Goal: Book appointment/travel/reservation

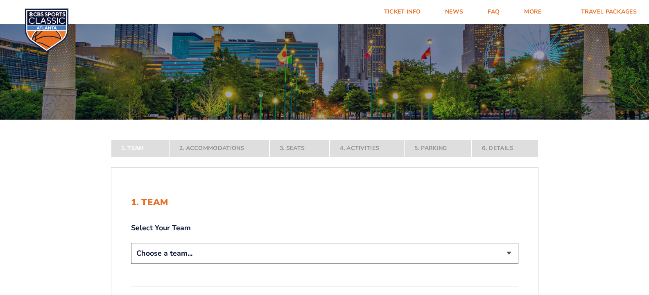
scroll to position [82, 0]
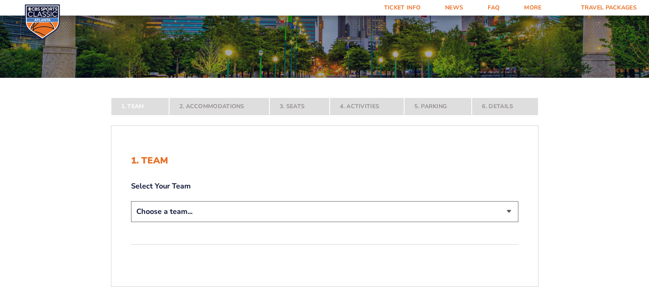
click at [506, 209] on select "Choose a team... [US_STATE] Wildcats [US_STATE] State Buckeyes [US_STATE] Tar H…" at bounding box center [325, 211] width 388 height 21
select select "12956"
click at [131, 222] on select "Choose a team... [US_STATE] Wildcats [US_STATE] State Buckeyes [US_STATE] Tar H…" at bounding box center [325, 211] width 388 height 21
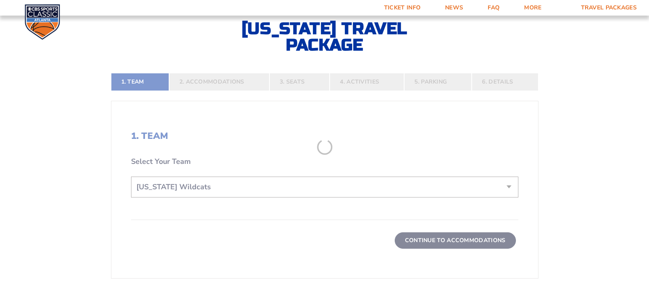
scroll to position [205, 0]
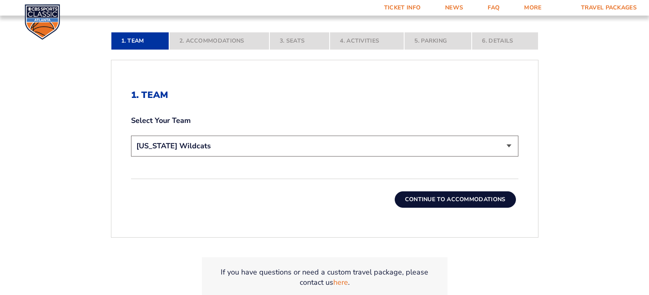
click at [453, 204] on button "Continue To Accommodations" at bounding box center [455, 199] width 121 height 16
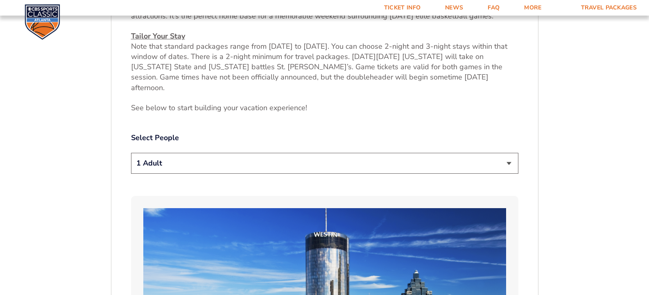
scroll to position [385, 0]
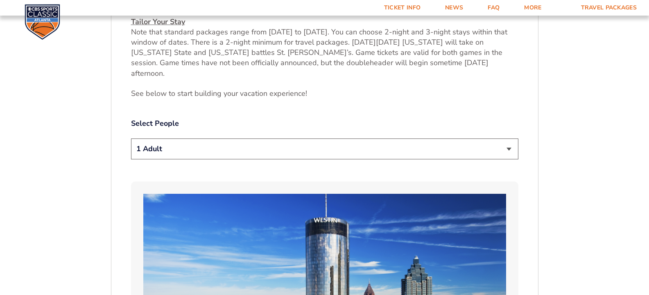
click at [511, 138] on select "1 Adult 2 Adults 3 Adults 4 Adults 2 Adults + 1 Child 2 Adults + 2 Children 2 A…" at bounding box center [325, 148] width 388 height 21
select select "2 Adults + 1 Child"
click at [131, 138] on select "1 Adult 2 Adults 3 Adults 4 Adults 2 Adults + 1 Child 2 Adults + 2 Children 2 A…" at bounding box center [325, 148] width 388 height 21
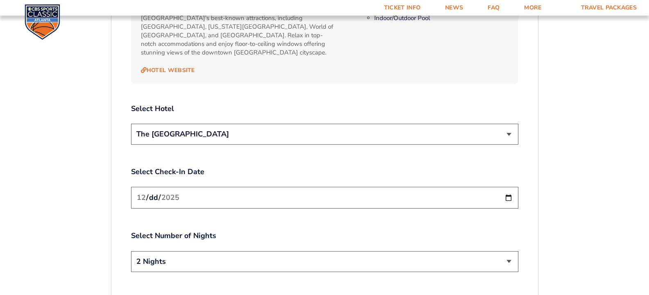
scroll to position [959, 0]
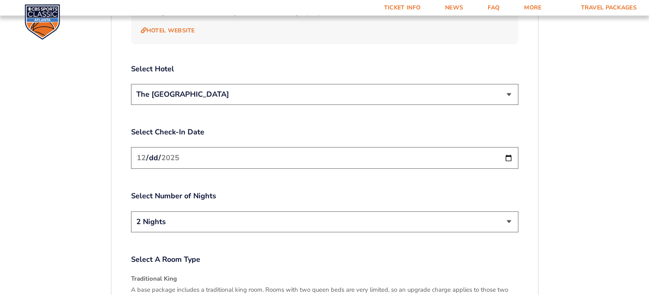
click at [507, 211] on select "2 Nights 3 Nights" at bounding box center [325, 221] width 388 height 21
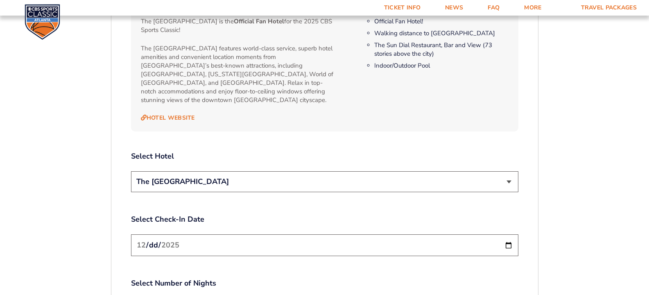
scroll to position [901, 0]
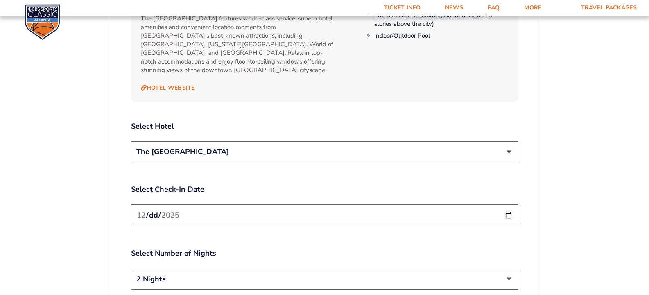
click at [510, 141] on select "The [GEOGRAPHIC_DATA]" at bounding box center [325, 151] width 388 height 21
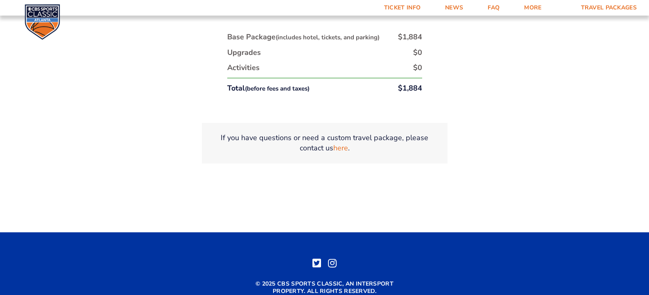
scroll to position [1544, 0]
